Goal: Task Accomplishment & Management: Manage account settings

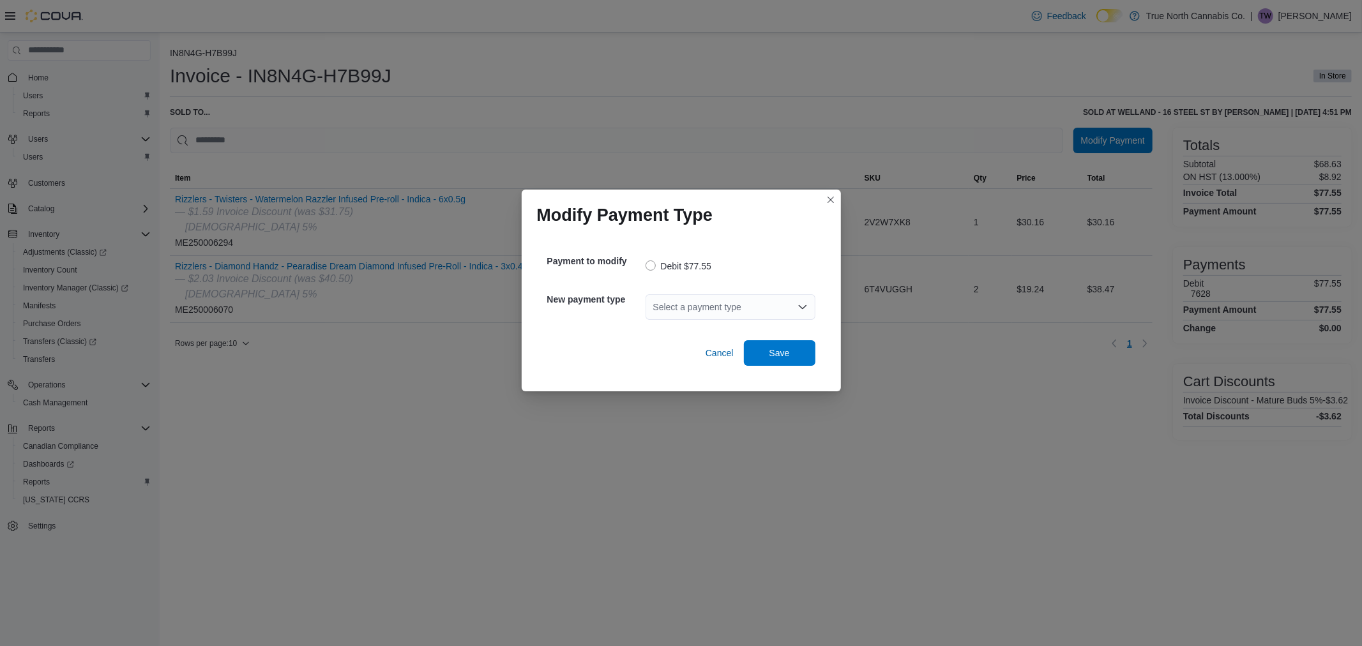
click at [755, 303] on div "Select a payment type" at bounding box center [731, 307] width 170 height 26
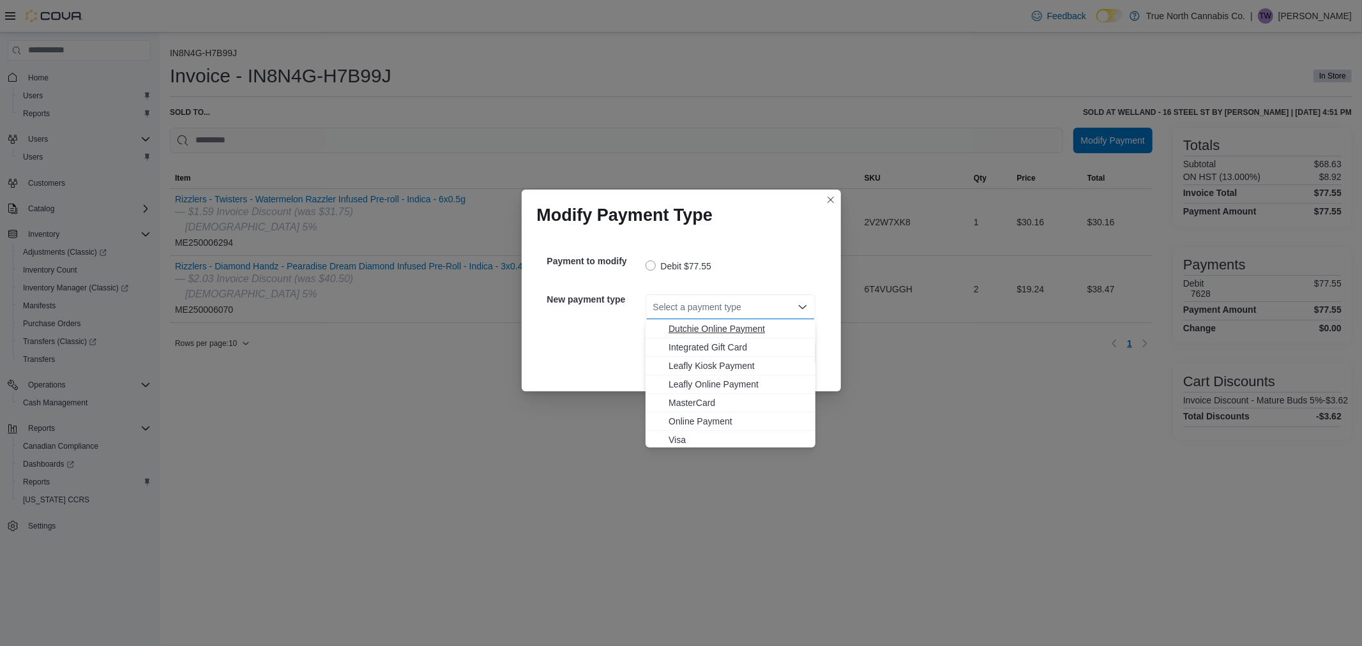
scroll to position [75, 0]
click at [718, 432] on span "Visa" at bounding box center [738, 438] width 139 height 13
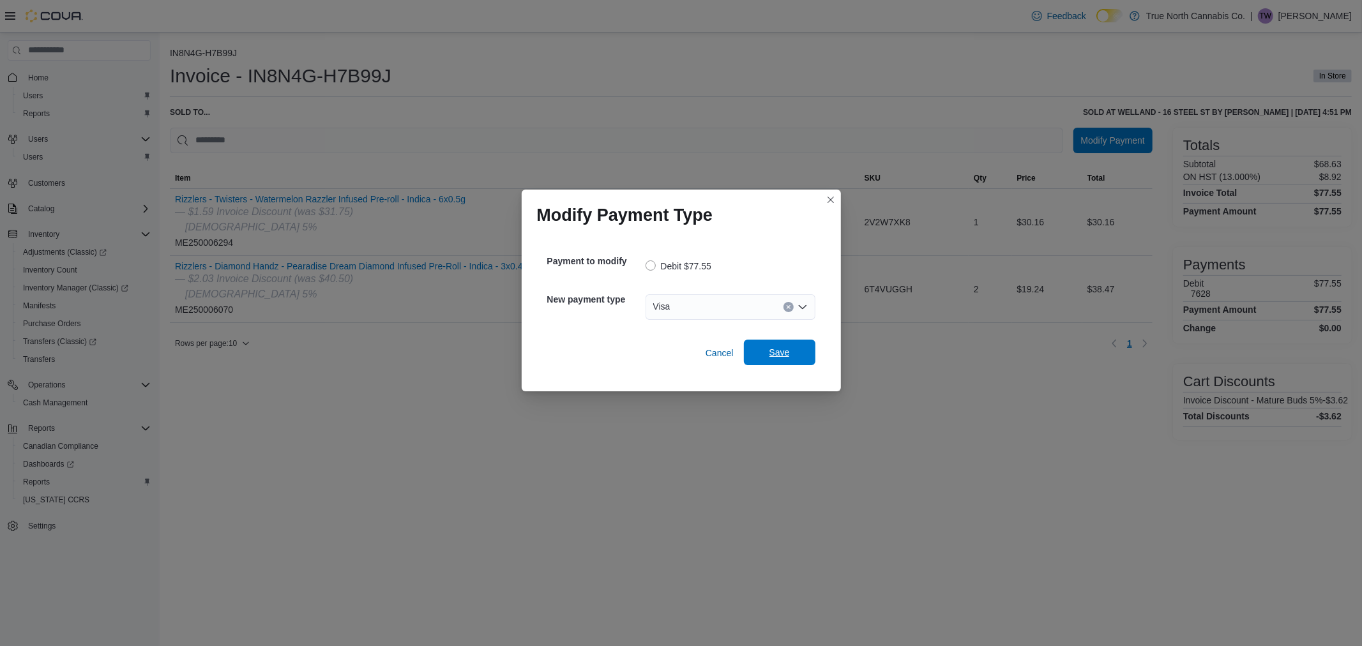
click at [792, 360] on span "Save" at bounding box center [780, 353] width 56 height 26
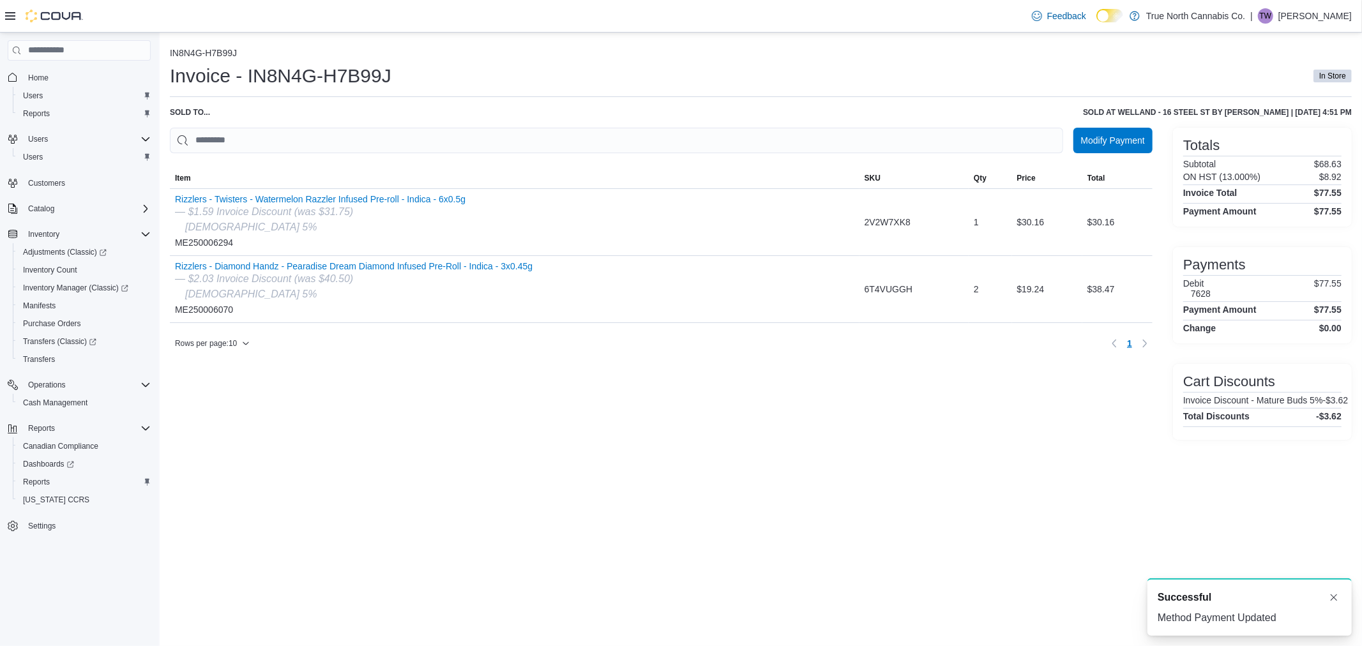
scroll to position [0, 0]
